Goal: Information Seeking & Learning: Learn about a topic

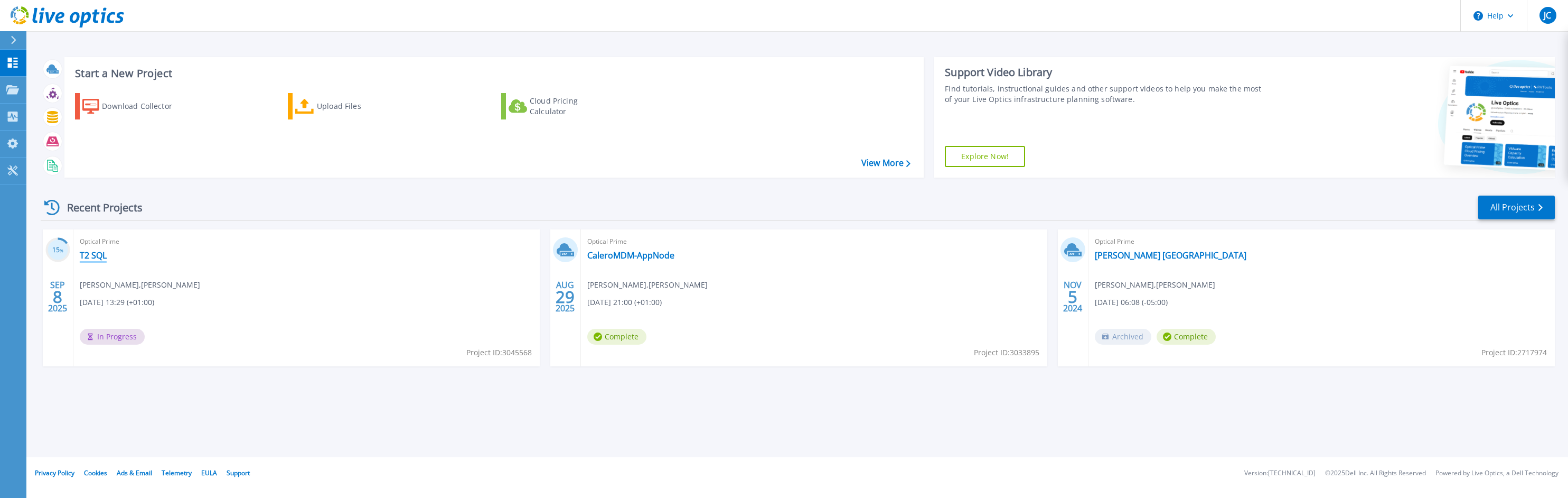
click at [90, 254] on link "T2 SQL" at bounding box center [92, 254] width 27 height 10
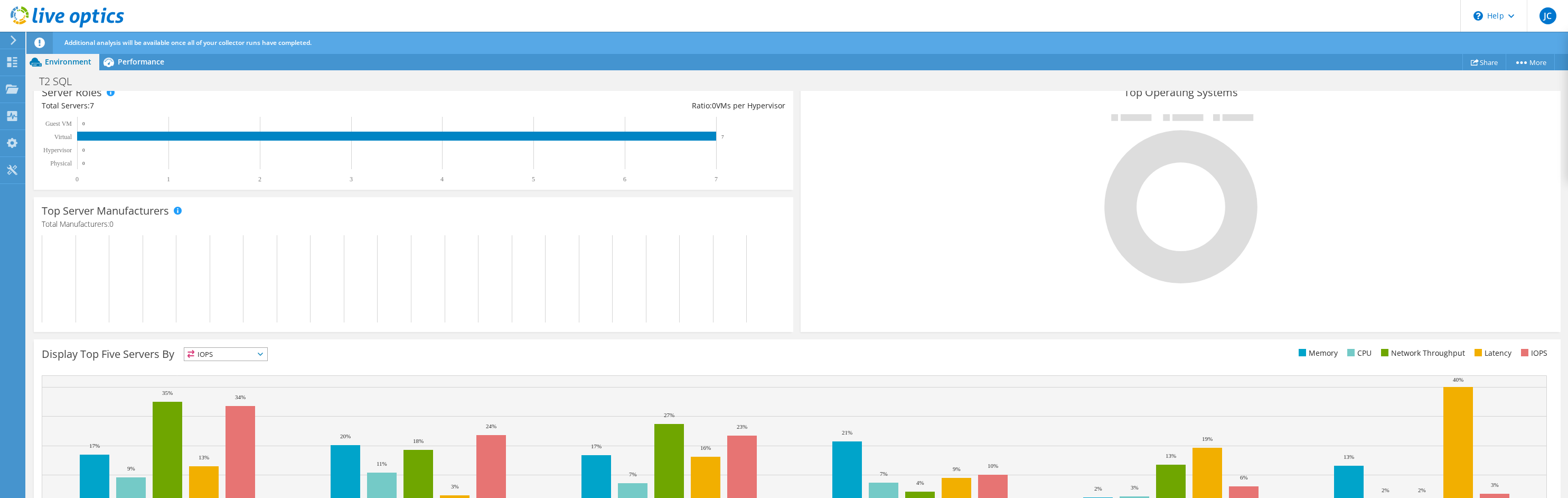
scroll to position [270, 0]
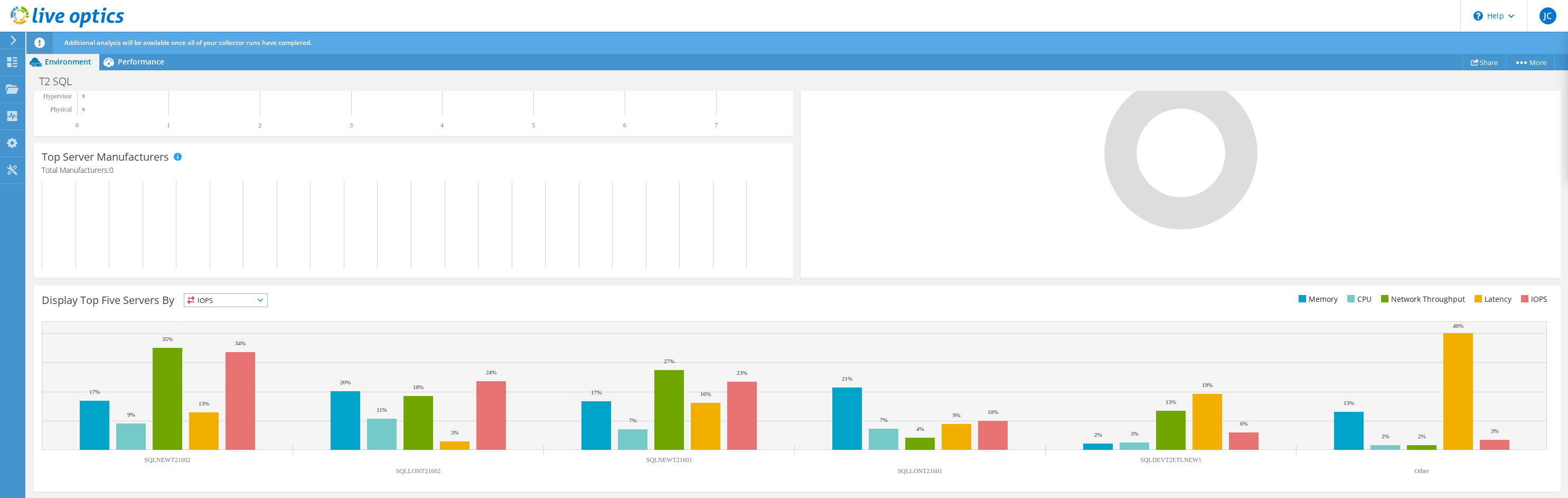
click at [231, 299] on span "IOPS" at bounding box center [226, 300] width 83 height 13
click at [211, 372] on li "Latency" at bounding box center [226, 373] width 83 height 15
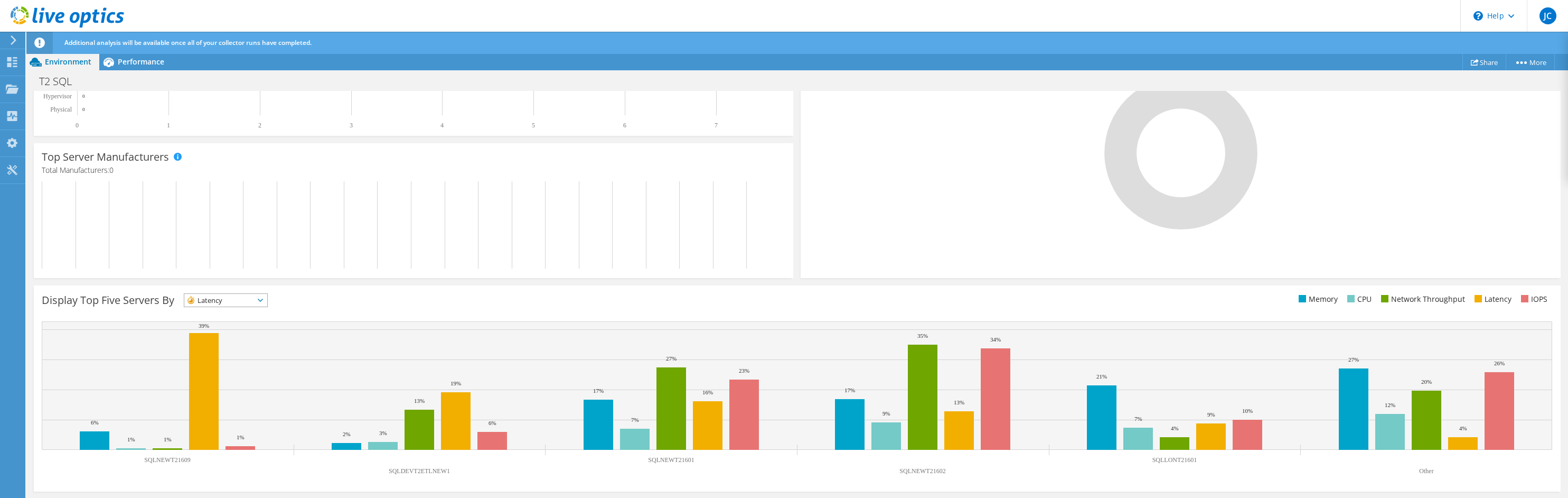
click at [230, 305] on span "Latency" at bounding box center [219, 300] width 69 height 13
click at [223, 359] on li "Network Throughput" at bounding box center [226, 358] width 83 height 15
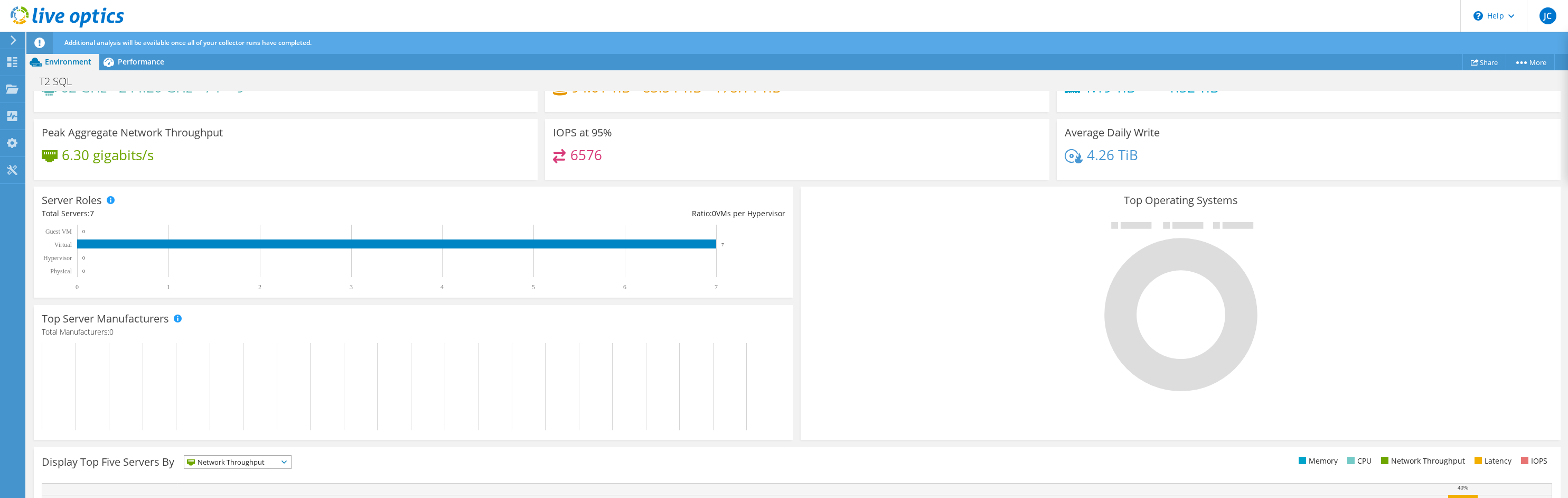
scroll to position [0, 0]
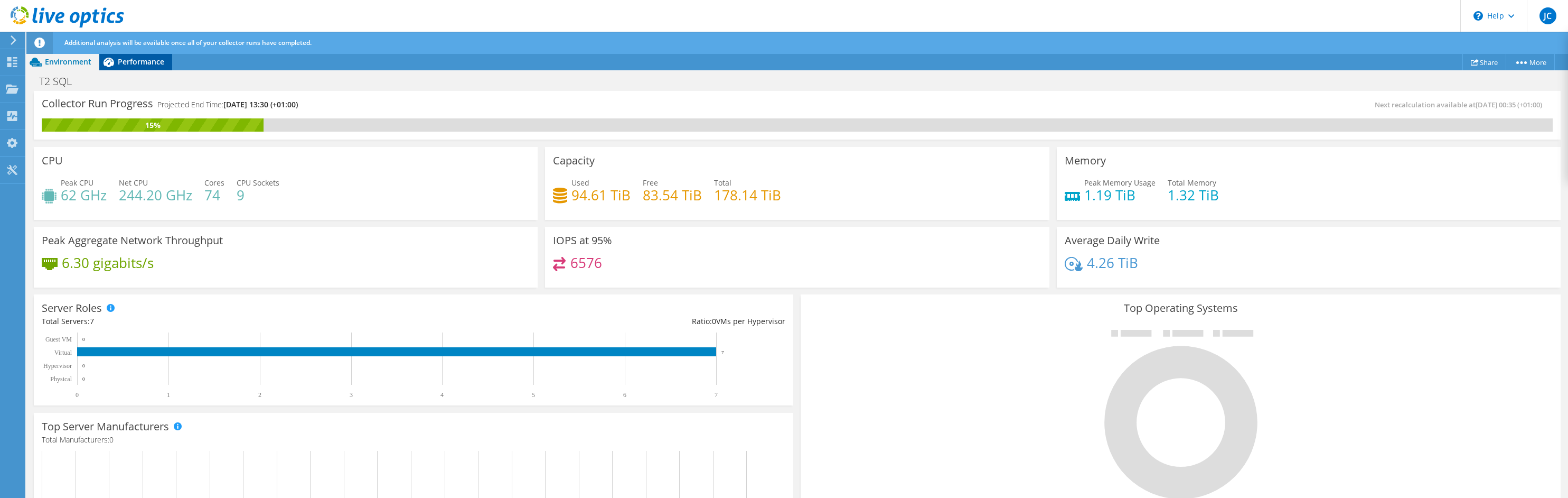
click at [133, 62] on span "Performance" at bounding box center [141, 61] width 46 height 10
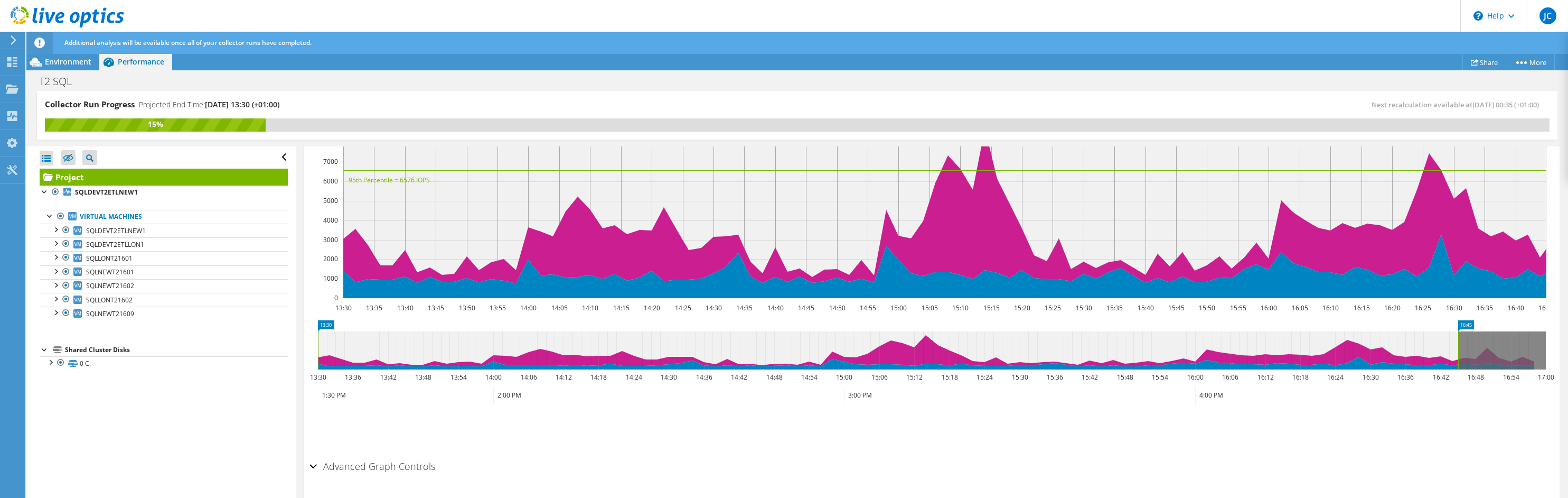
scroll to position [298, 0]
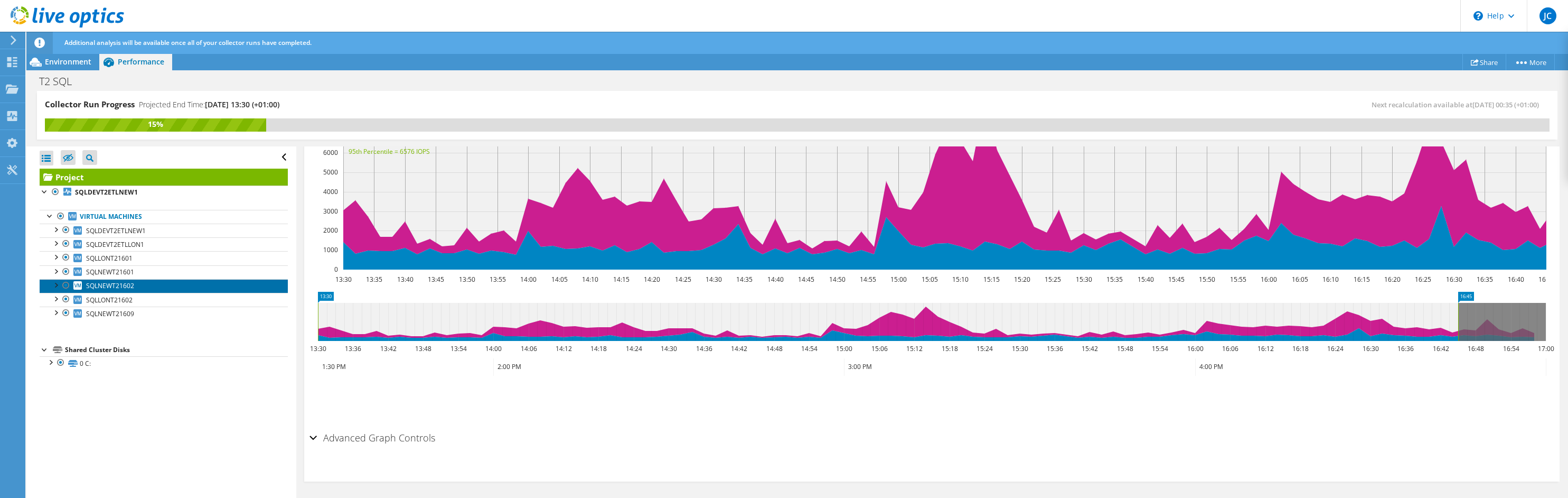
click at [124, 289] on span "SQLNEWT21602" at bounding box center [110, 285] width 48 height 9
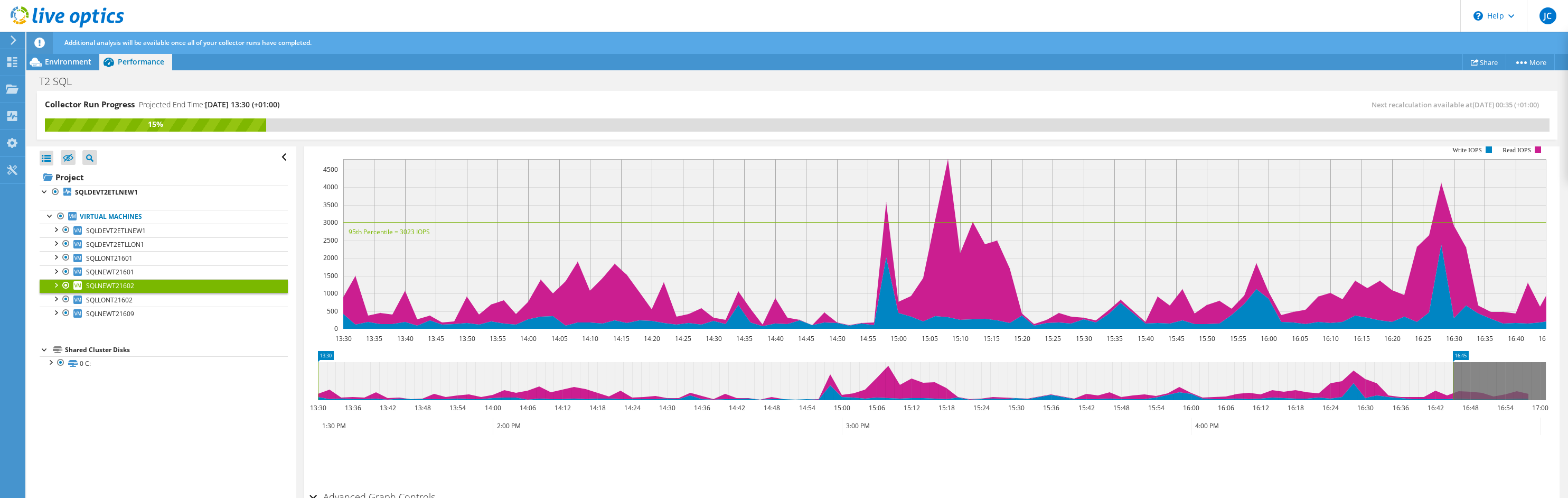
scroll to position [261, 0]
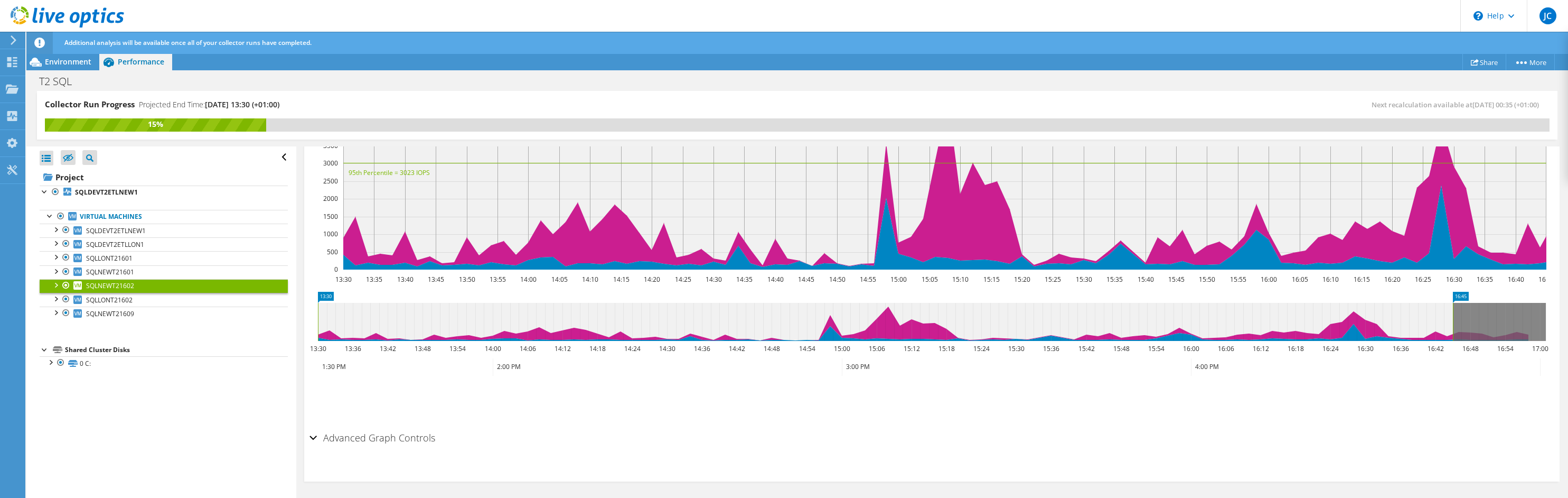
click at [47, 283] on link "SQLNEWT21602" at bounding box center [163, 285] width 248 height 14
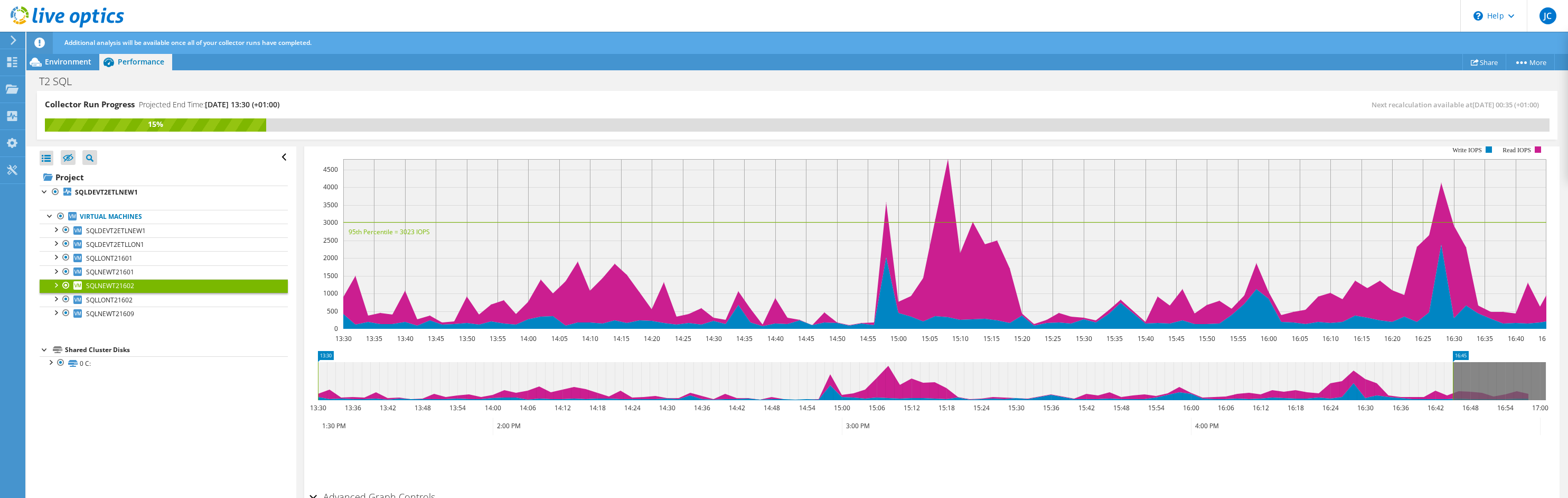
click at [56, 286] on div at bounding box center [54, 284] width 10 height 10
click at [125, 383] on link "Network Interfaces" at bounding box center [163, 383] width 248 height 14
click at [62, 382] on div at bounding box center [60, 381] width 10 height 10
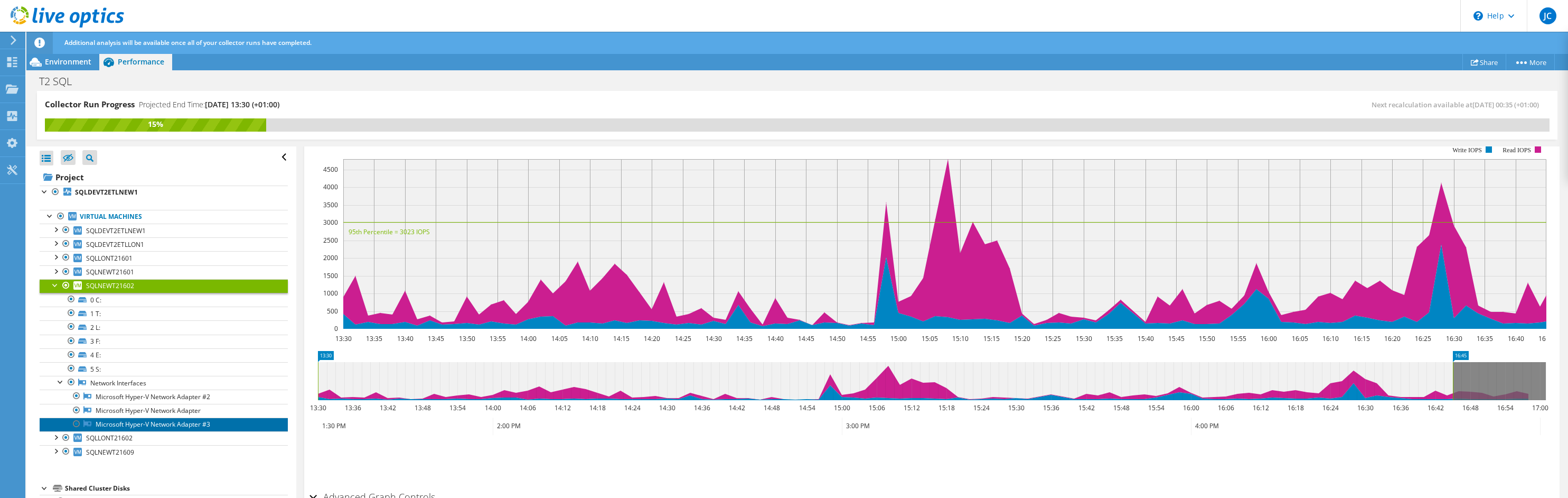
click at [187, 428] on link "Microsoft Hyper-V Network Adapter #3" at bounding box center [163, 424] width 248 height 14
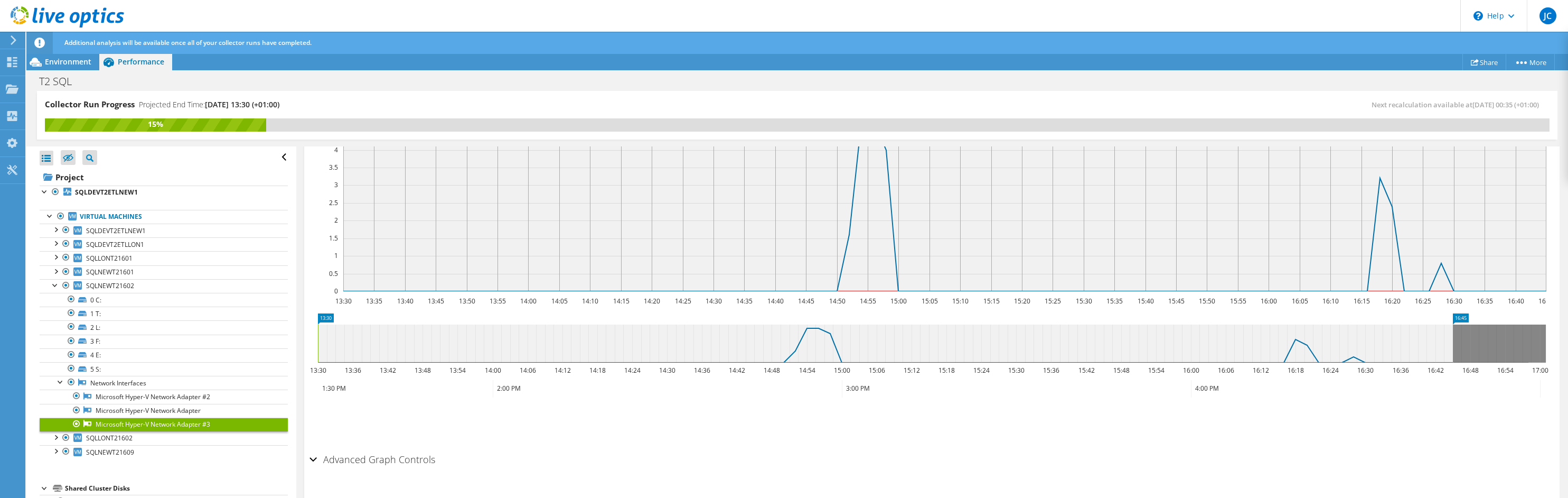
scroll to position [164, 0]
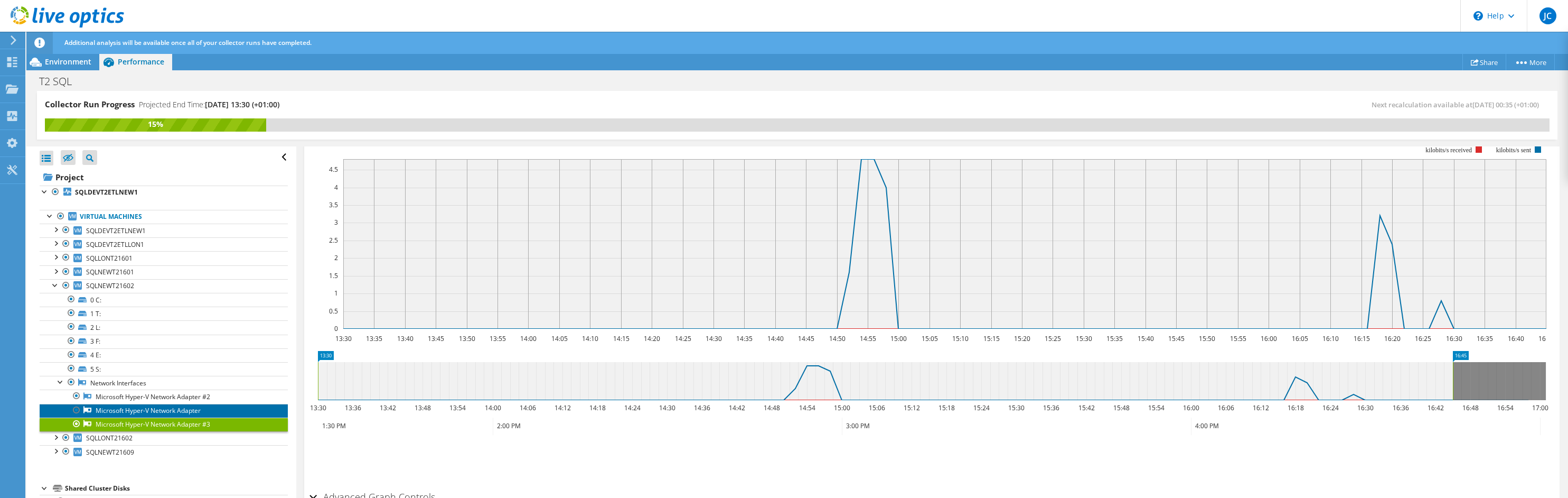
click at [194, 413] on link "Microsoft Hyper-V Network Adapter" at bounding box center [163, 410] width 248 height 14
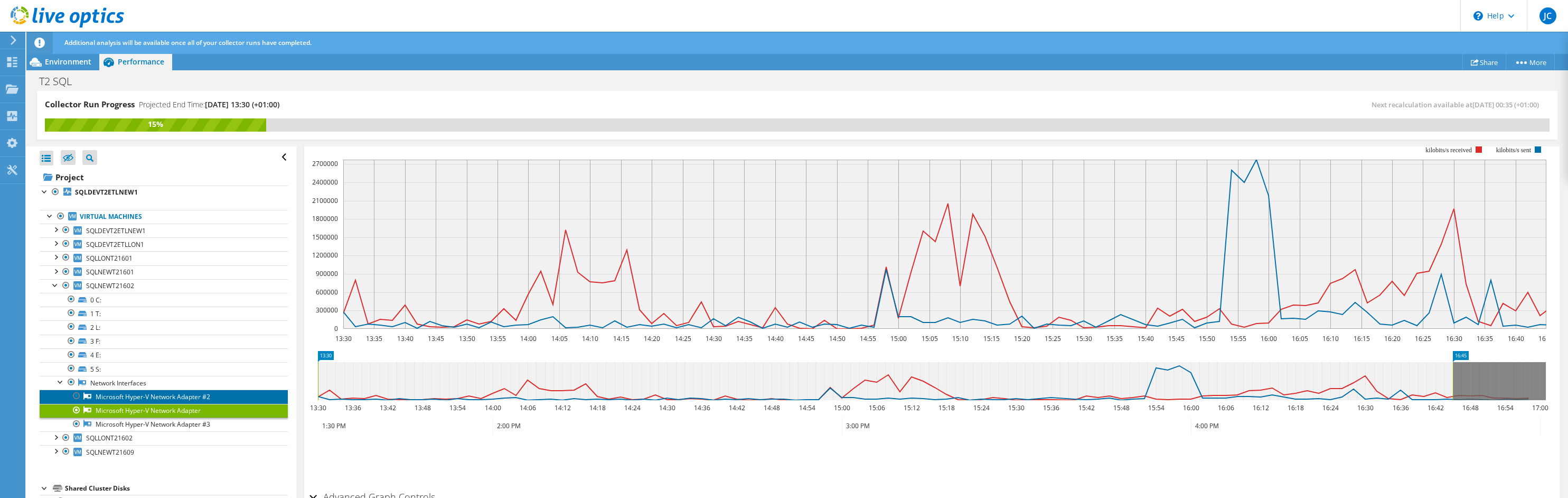
click at [198, 399] on link "Microsoft Hyper-V Network Adapter #2" at bounding box center [163, 395] width 248 height 14
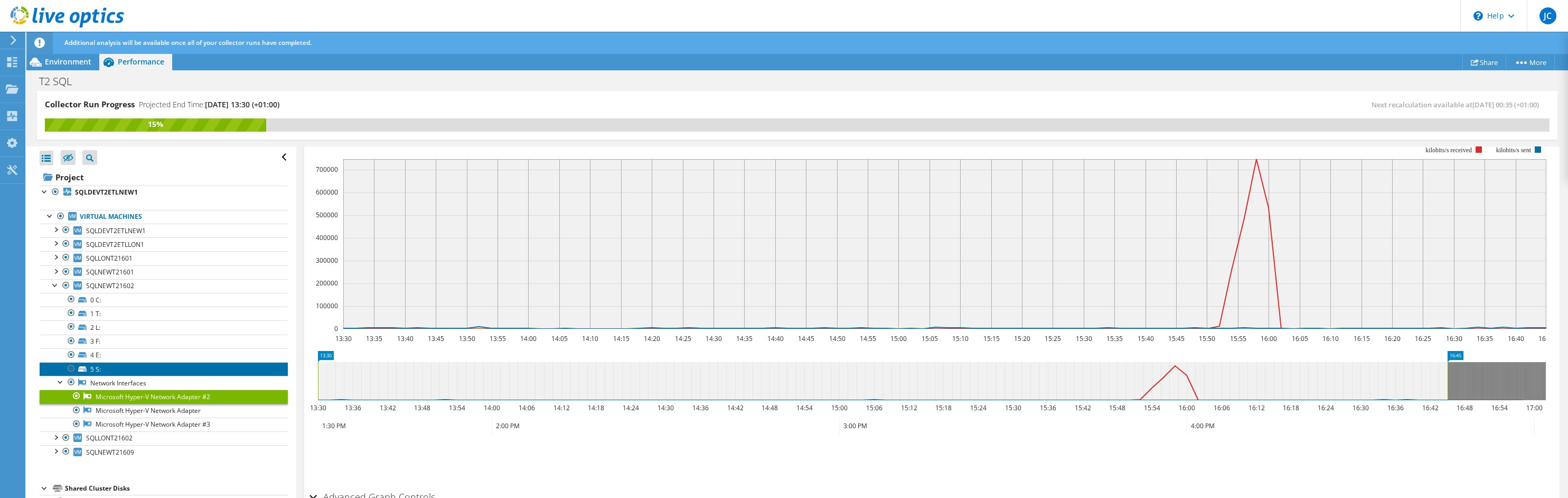
click at [97, 370] on link "5 S:" at bounding box center [163, 369] width 248 height 14
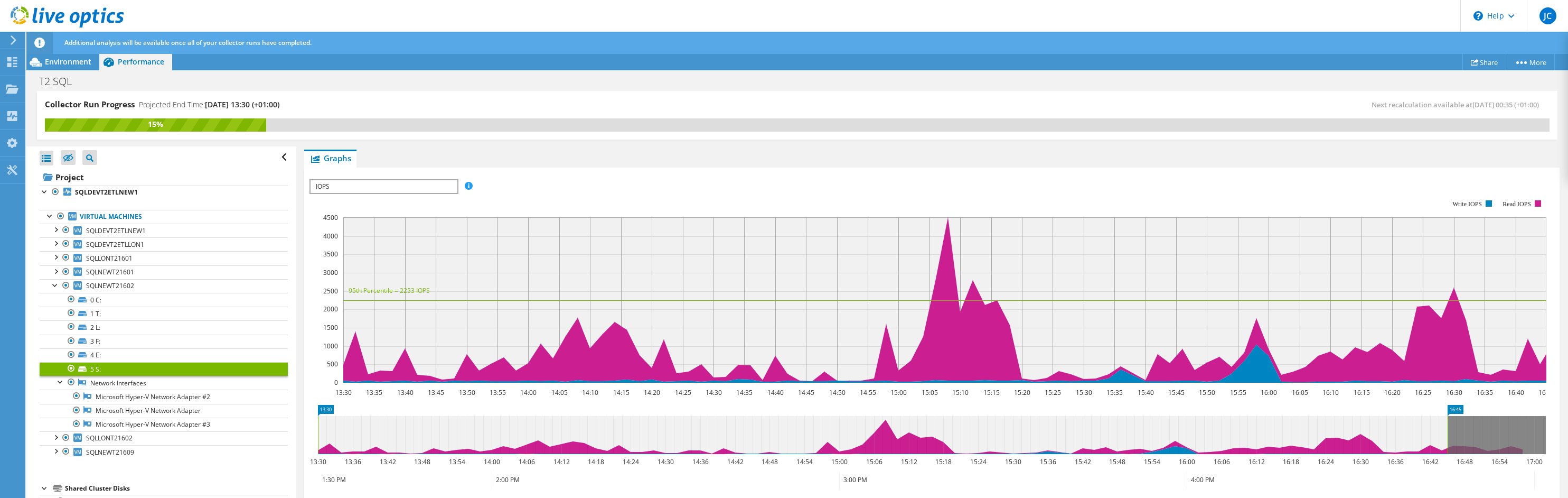
scroll to position [58, 0]
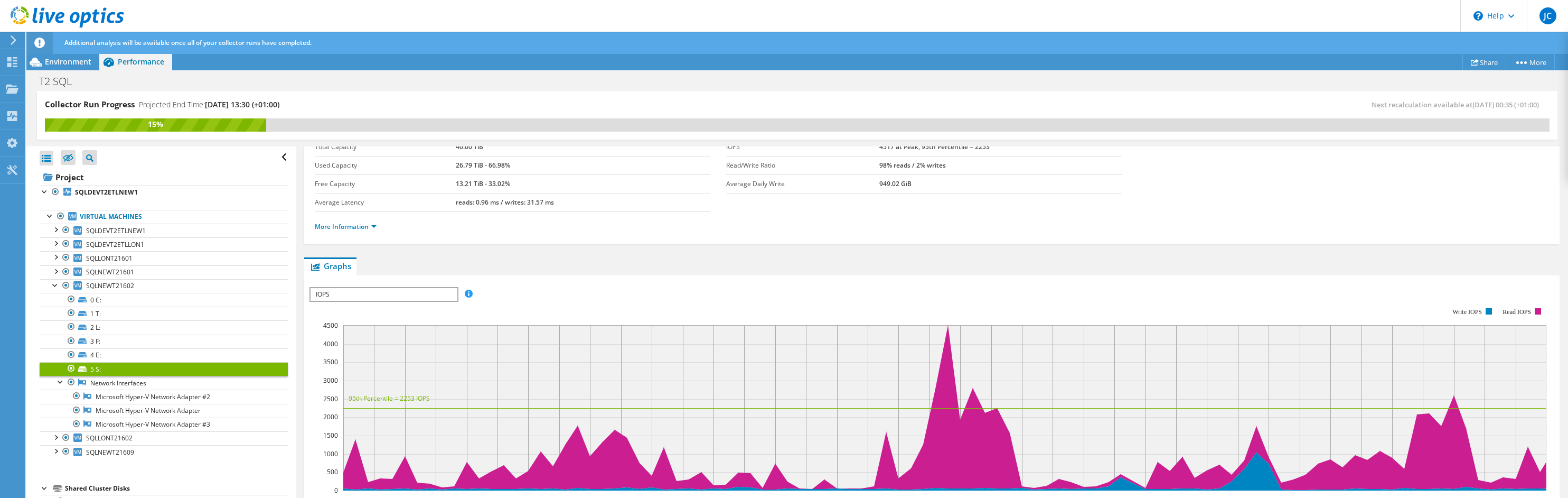
click at [380, 292] on span "IOPS" at bounding box center [383, 295] width 146 height 13
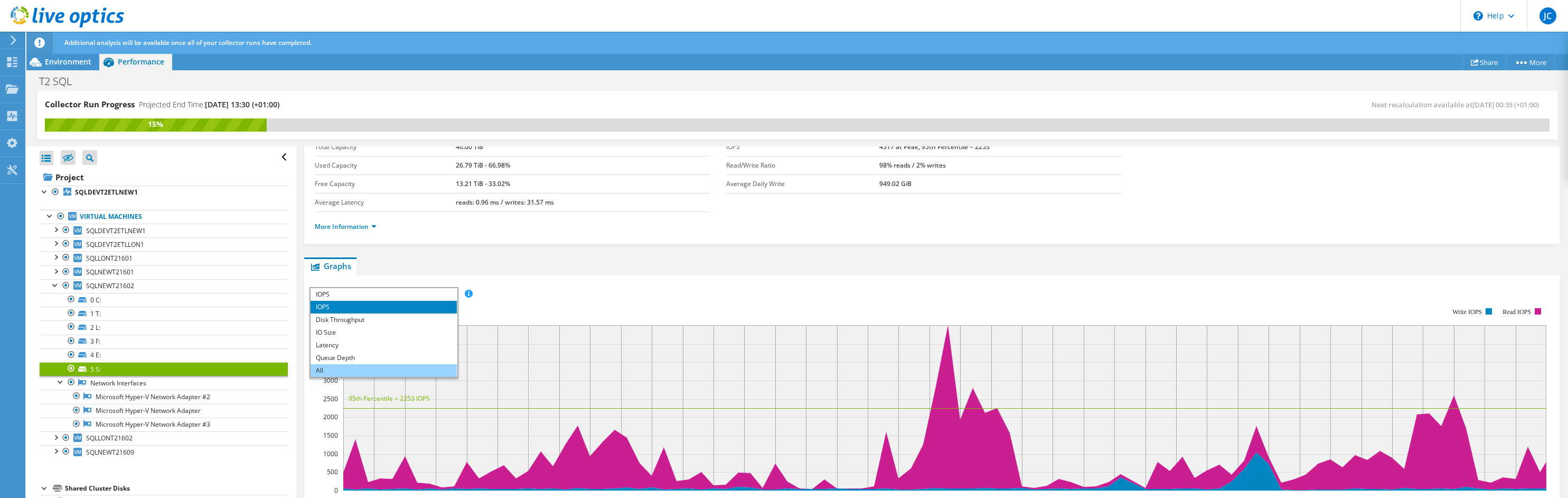
click at [341, 369] on li "All" at bounding box center [383, 370] width 146 height 13
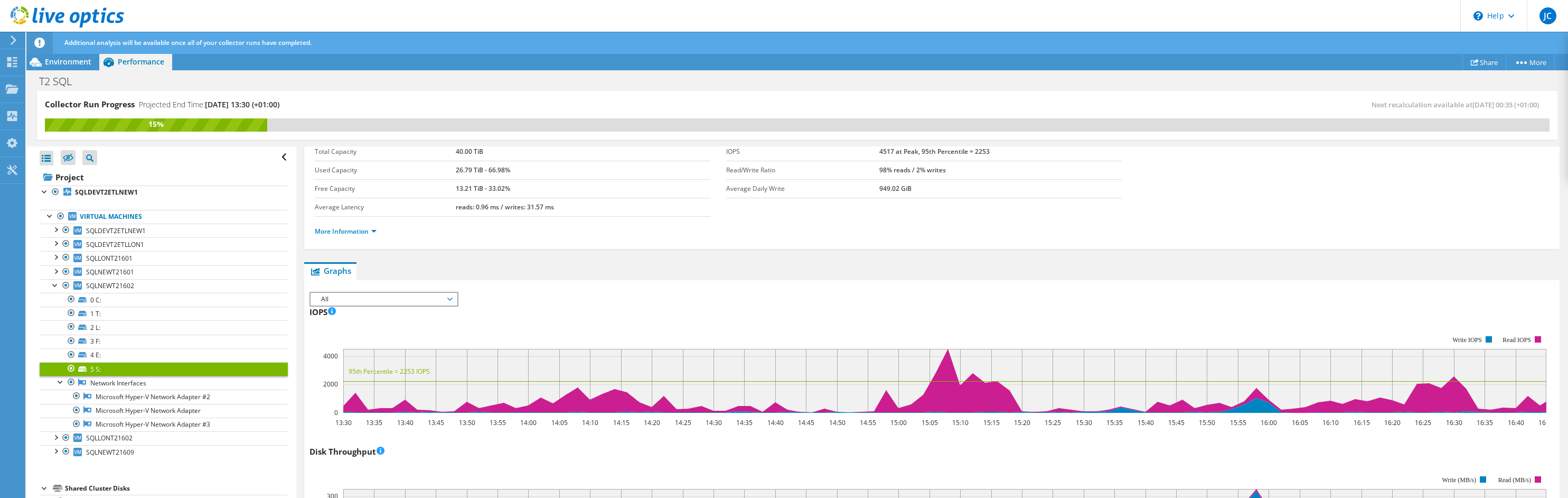
scroll to position [0, 0]
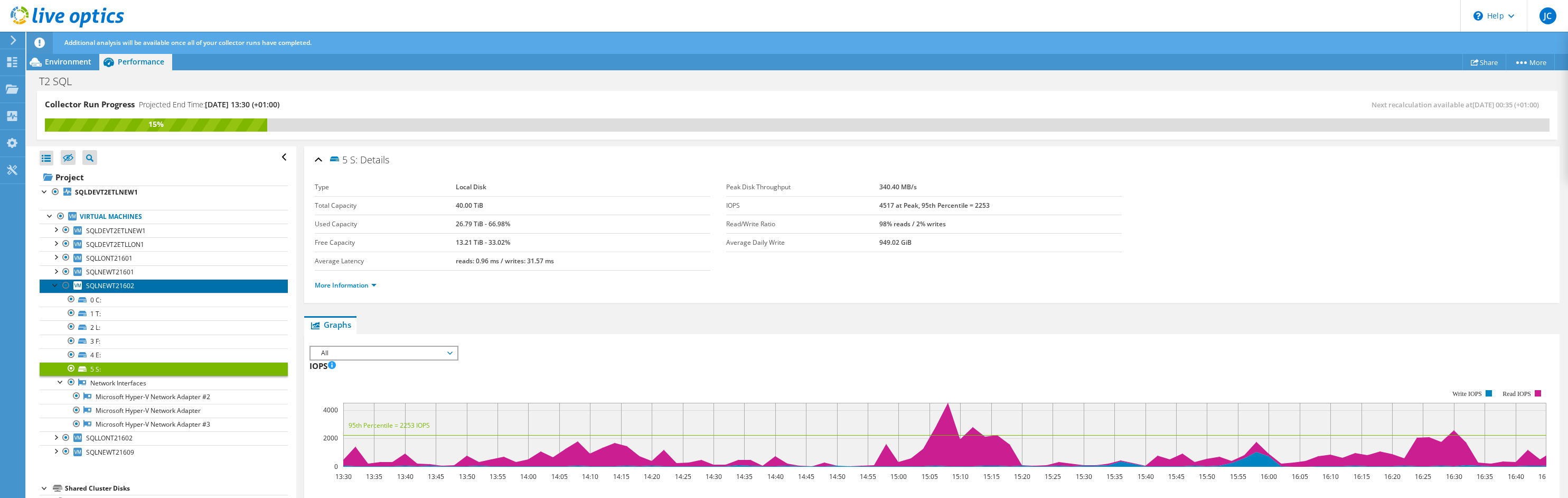
click at [112, 292] on link "SQLNEWT21602" at bounding box center [163, 285] width 248 height 14
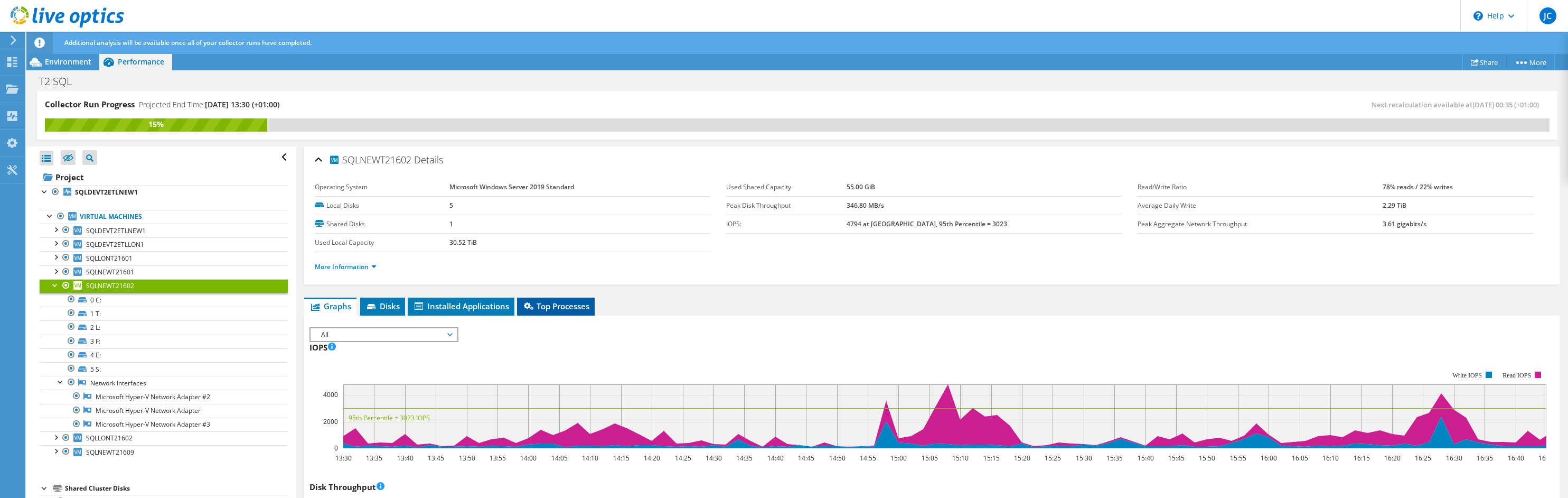
click at [573, 305] on span "Top Processes" at bounding box center [556, 305] width 67 height 10
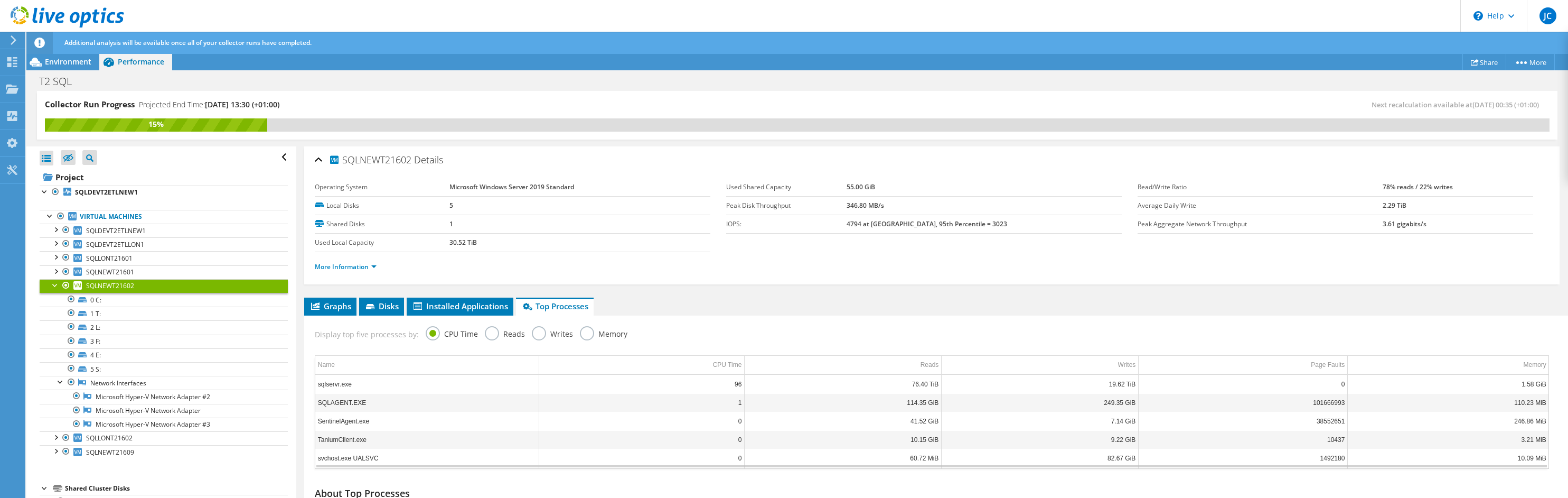
scroll to position [80, 0]
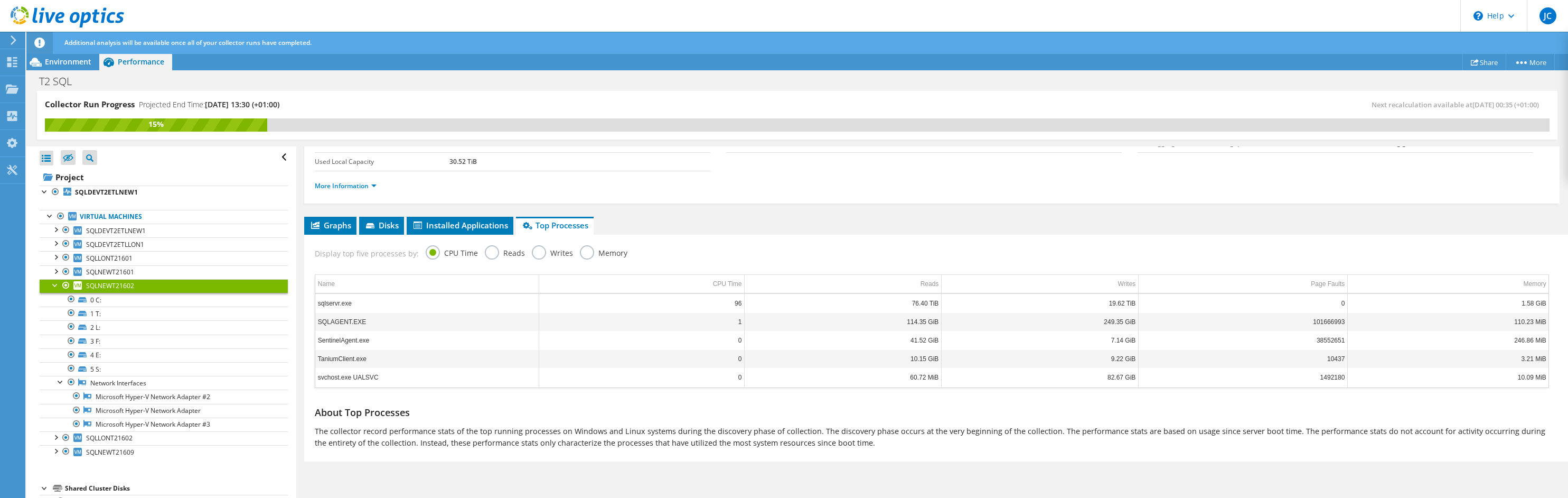
click at [501, 251] on label "Reads" at bounding box center [504, 251] width 40 height 13
click at [0, 0] on input "Reads" at bounding box center [0, 0] width 0 height 0
click at [537, 251] on label "Writes" at bounding box center [552, 251] width 42 height 13
click at [0, 0] on input "Writes" at bounding box center [0, 0] width 0 height 0
click at [592, 252] on label "Memory" at bounding box center [603, 251] width 47 height 13
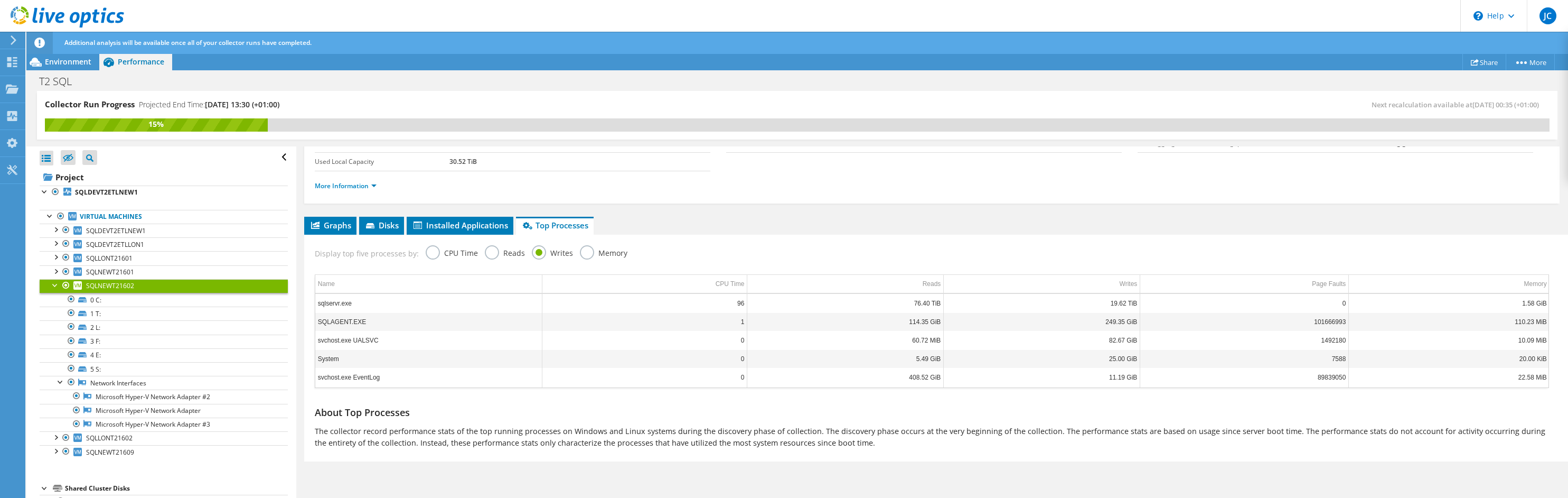
click at [0, 0] on input "Memory" at bounding box center [0, 0] width 0 height 0
click at [549, 250] on label "Writes" at bounding box center [552, 251] width 42 height 13
click at [0, 0] on input "Writes" at bounding box center [0, 0] width 0 height 0
click at [506, 254] on label "Reads" at bounding box center [504, 251] width 40 height 13
click at [0, 0] on input "Reads" at bounding box center [0, 0] width 0 height 0
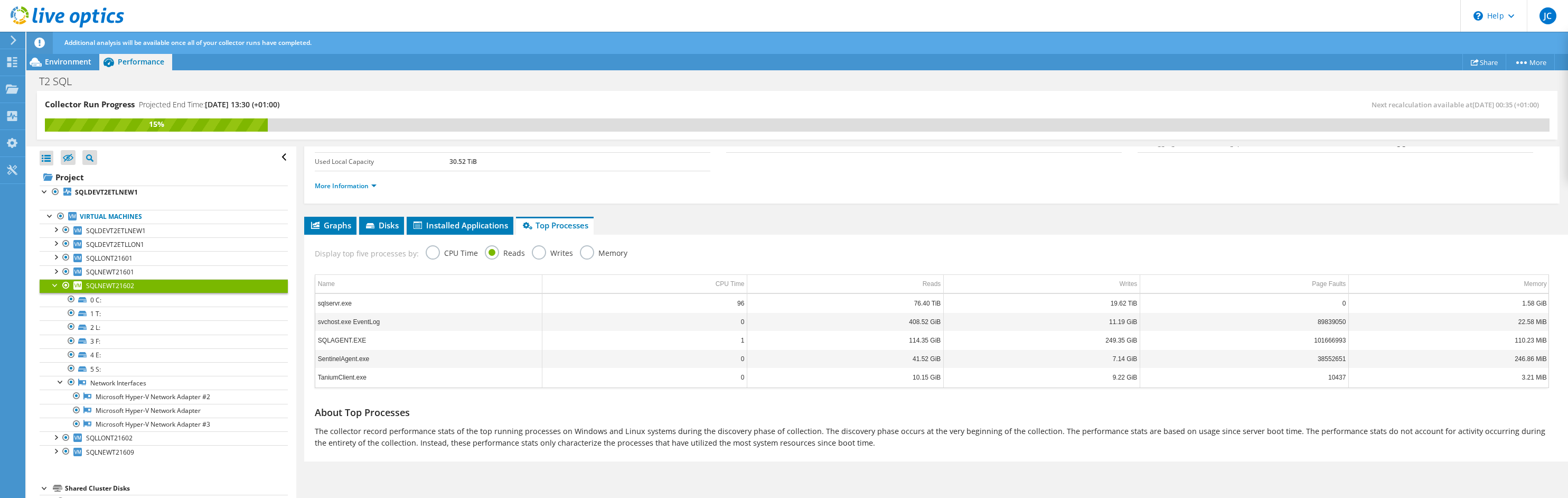
click at [448, 253] on label "CPU Time" at bounding box center [452, 251] width 53 height 13
click at [0, 0] on input "CPU Time" at bounding box center [0, 0] width 0 height 0
